Goal: Register for event/course

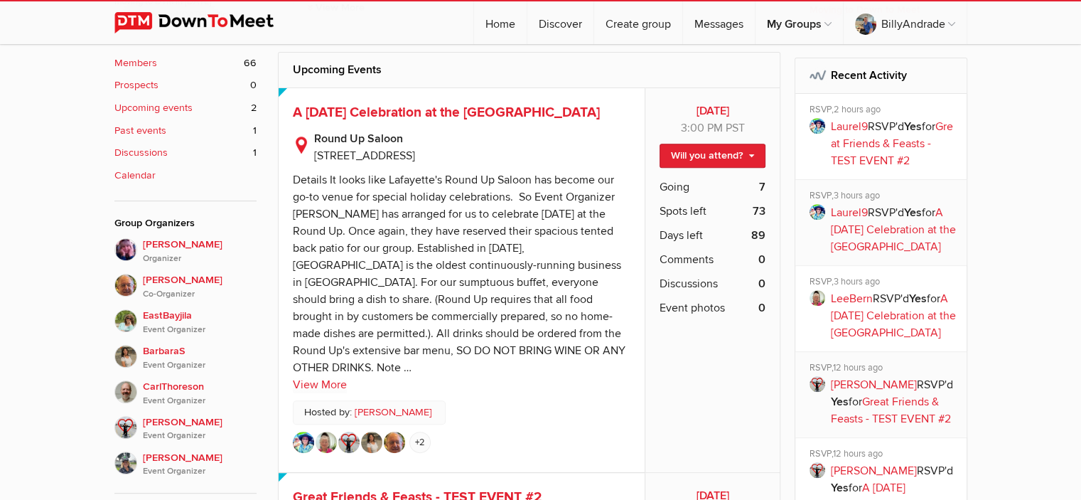
scroll to position [142, 0]
